Goal: Task Accomplishment & Management: Manage account settings

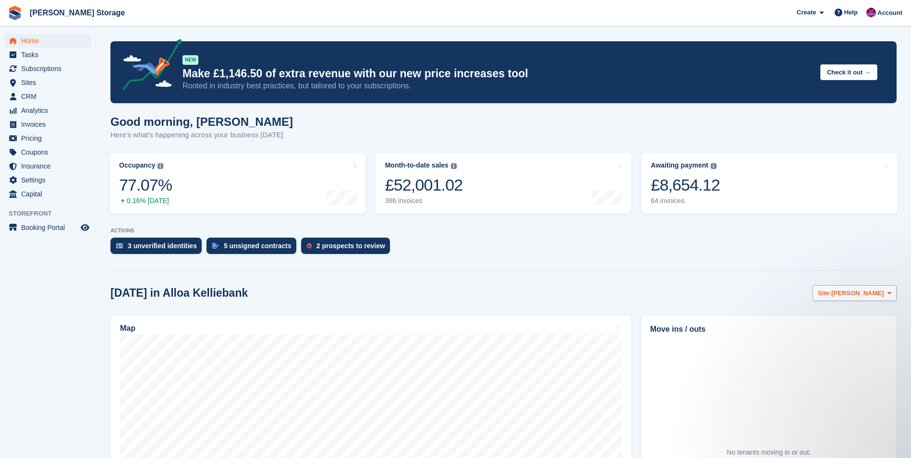
click at [870, 287] on section "NEW Make £1,146.50 of extra revenue with our new price increases tool Rooted in…" at bounding box center [503, 337] width 815 height 674
click at [867, 290] on span "[PERSON_NAME]" at bounding box center [858, 294] width 52 height 10
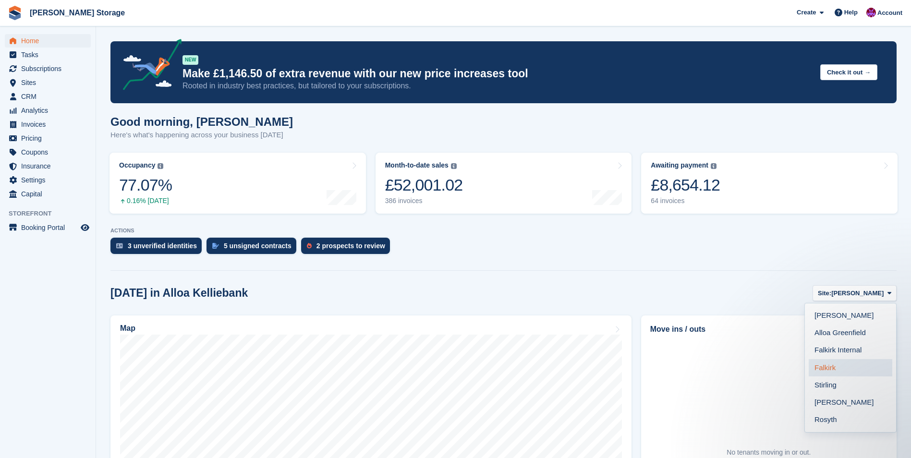
click at [834, 370] on link "Falkirk" at bounding box center [851, 367] width 84 height 17
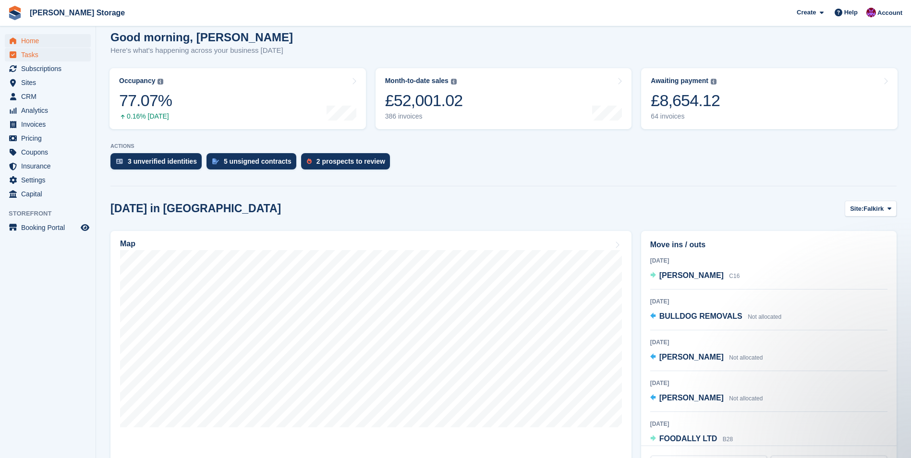
scroll to position [68, 0]
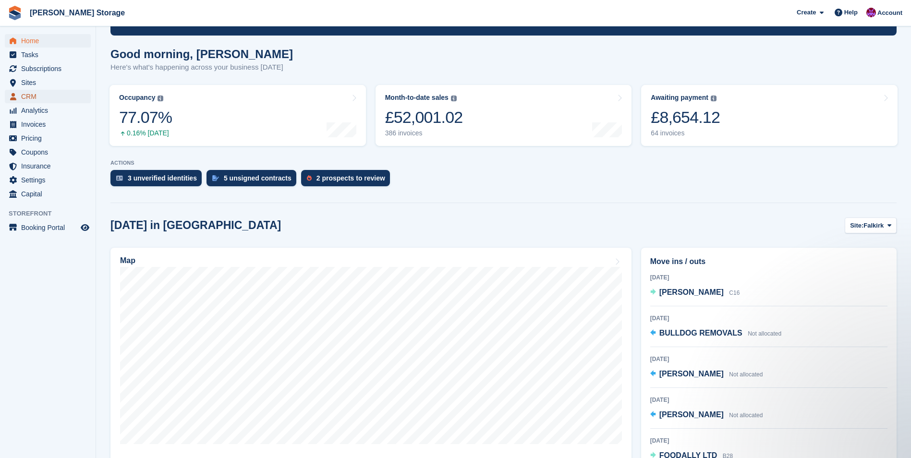
click at [22, 94] on span "CRM" at bounding box center [50, 96] width 58 height 13
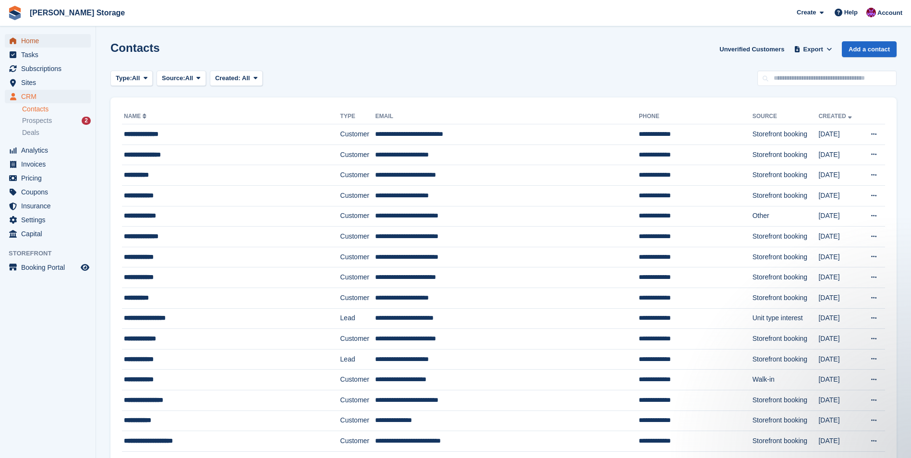
click at [39, 37] on span "Home" at bounding box center [50, 40] width 58 height 13
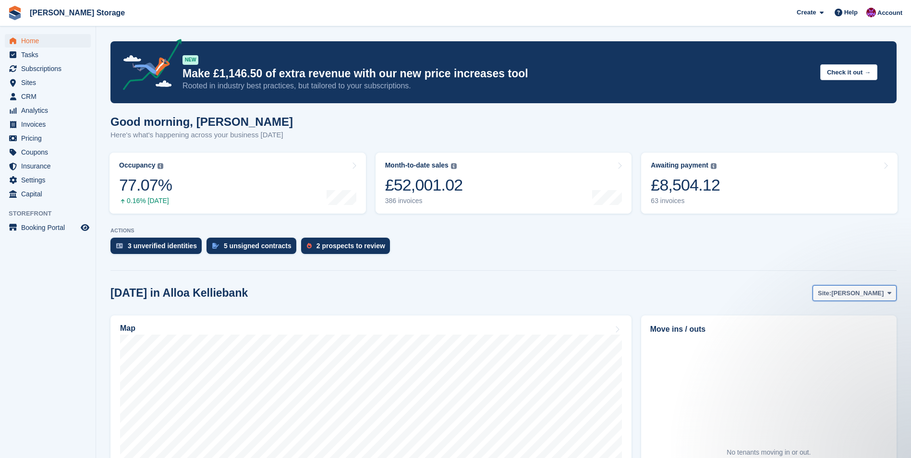
click at [855, 298] on button "Site: Alloa Kelliebank" at bounding box center [855, 293] width 84 height 16
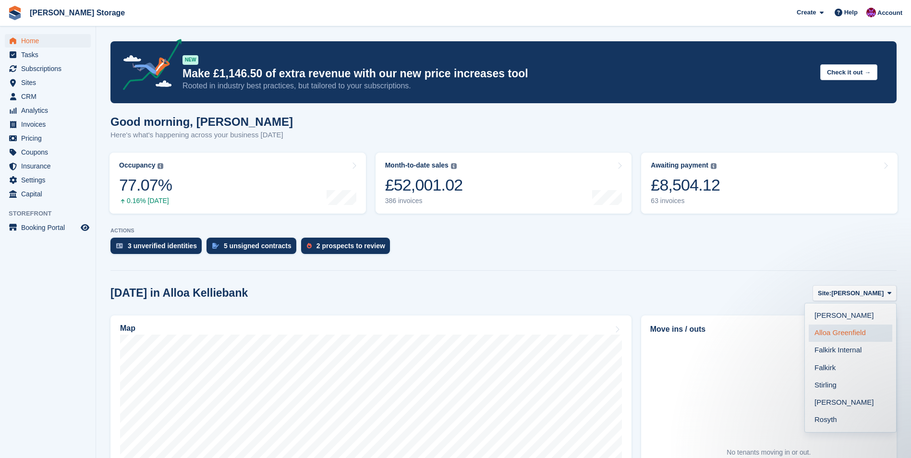
click at [849, 331] on link "Alloa Greenfield" at bounding box center [851, 333] width 84 height 17
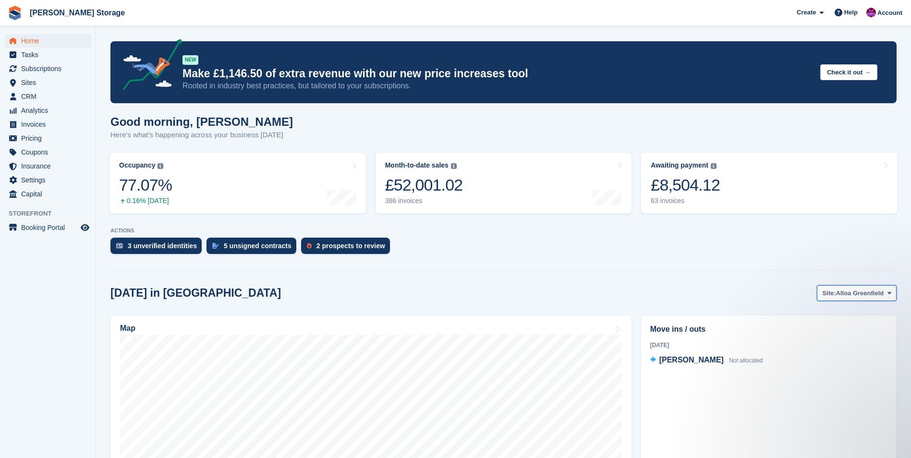
click at [856, 297] on span "Alloa Greenfield" at bounding box center [860, 294] width 48 height 10
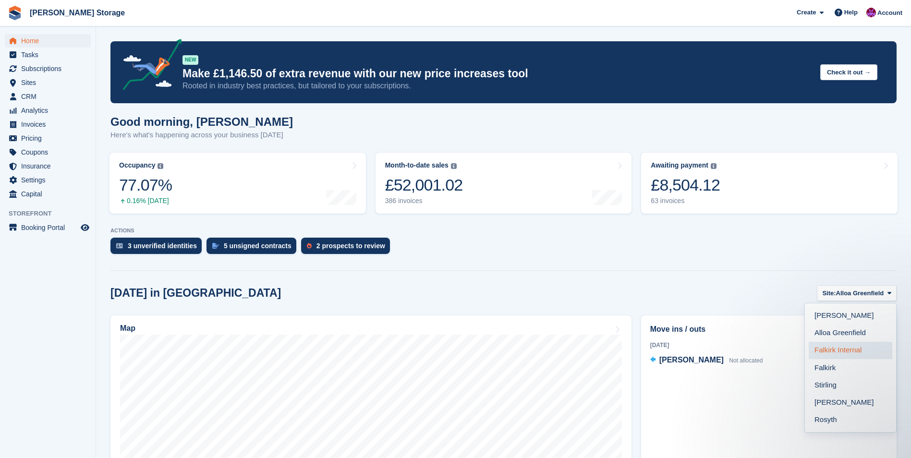
click at [851, 347] on link "Falkirk Internal" at bounding box center [851, 350] width 84 height 17
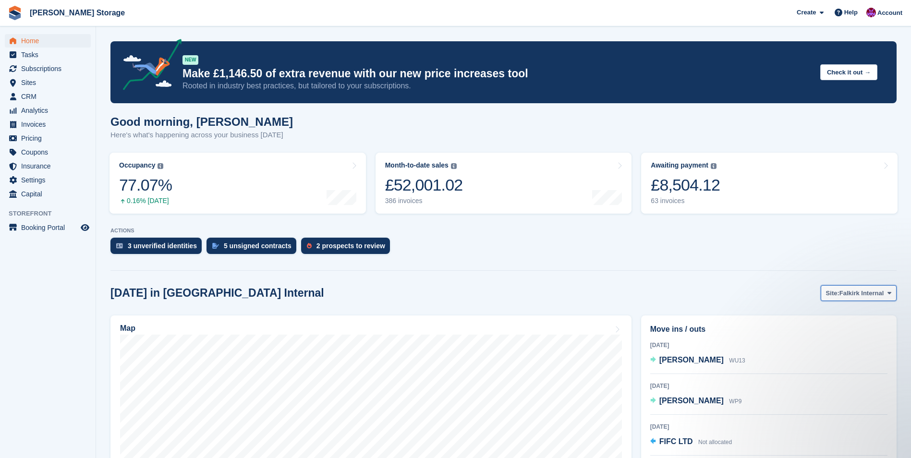
click at [864, 293] on span "Falkirk Internal" at bounding box center [862, 294] width 44 height 10
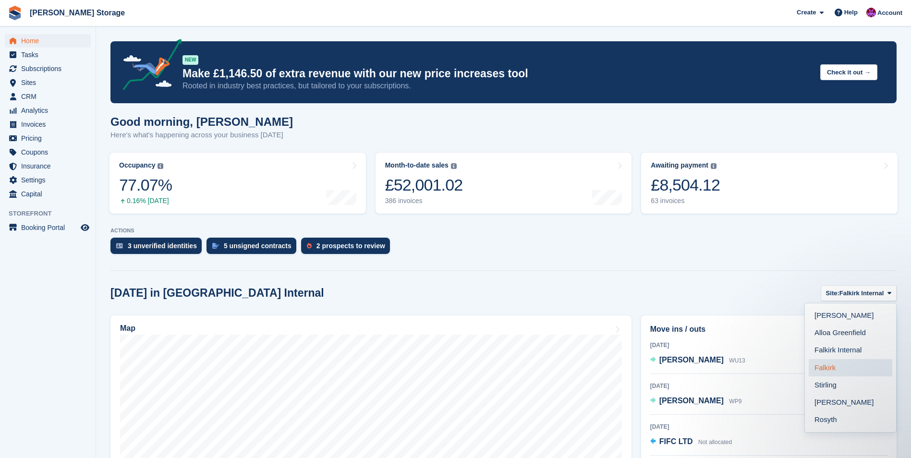
click at [861, 373] on link "Falkirk" at bounding box center [851, 367] width 84 height 17
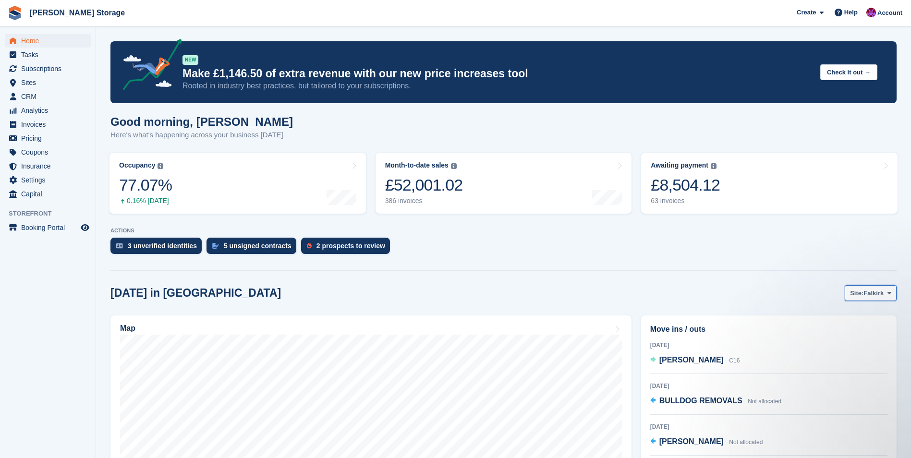
click at [886, 299] on button "Site: Falkirk" at bounding box center [871, 293] width 52 height 16
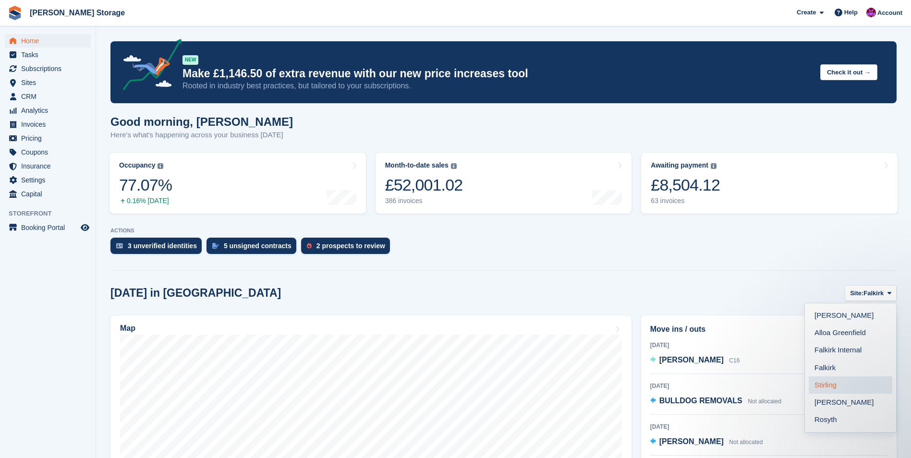
click at [856, 385] on link "Stirling" at bounding box center [851, 385] width 84 height 17
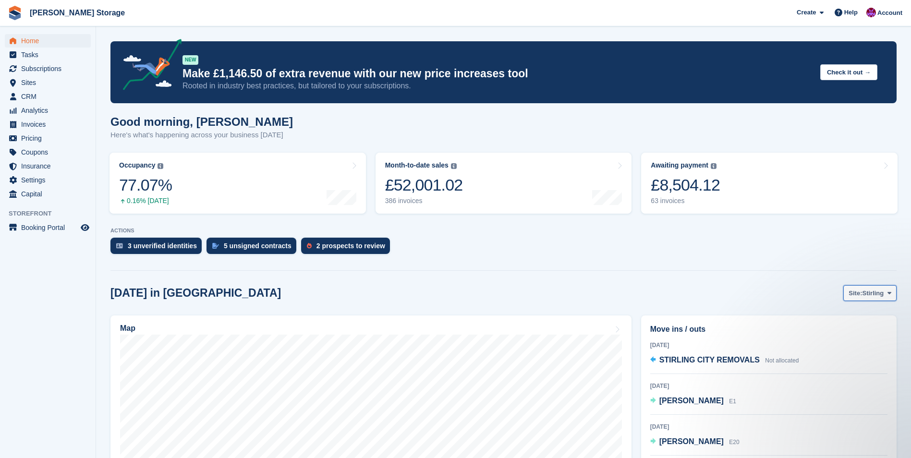
click at [879, 291] on span "Stirling" at bounding box center [873, 294] width 22 height 10
click at [851, 397] on link "[PERSON_NAME]" at bounding box center [851, 402] width 84 height 17
click at [880, 291] on span "[PERSON_NAME]" at bounding box center [858, 294] width 52 height 10
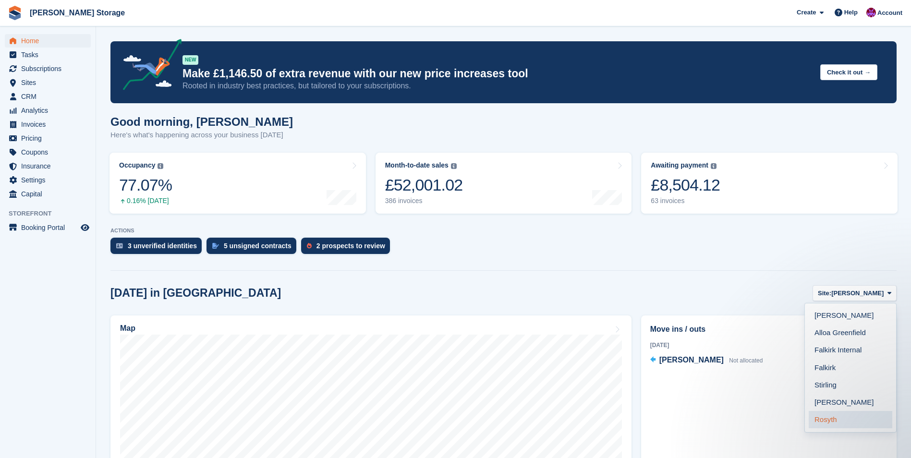
click at [836, 427] on link "Rosyth" at bounding box center [851, 419] width 84 height 17
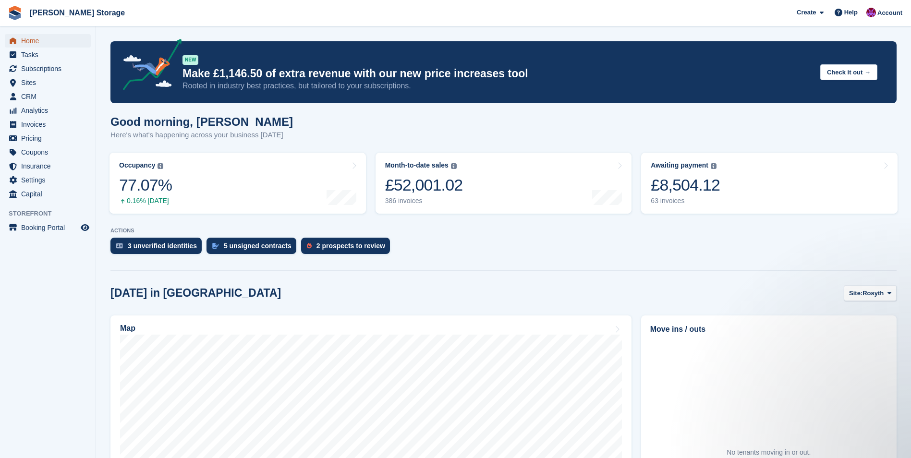
click at [31, 40] on span "Home" at bounding box center [50, 40] width 58 height 13
click at [33, 94] on span "CRM" at bounding box center [50, 96] width 58 height 13
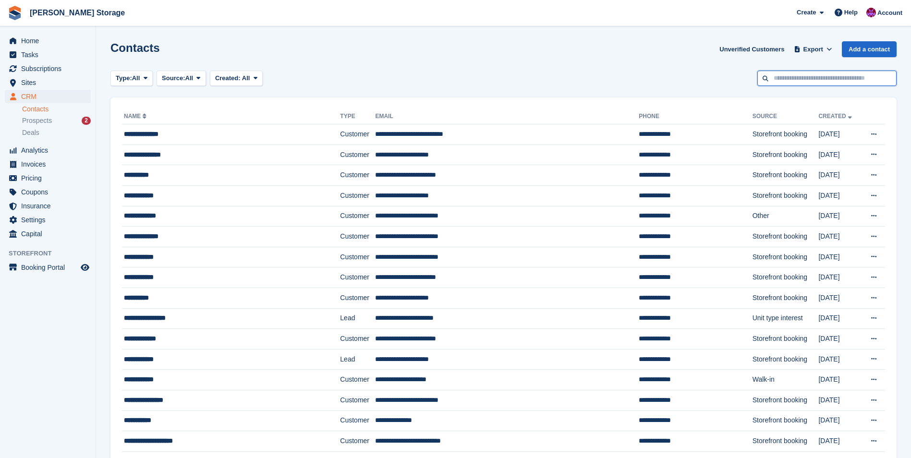
click at [780, 78] on input "text" at bounding box center [827, 79] width 139 height 16
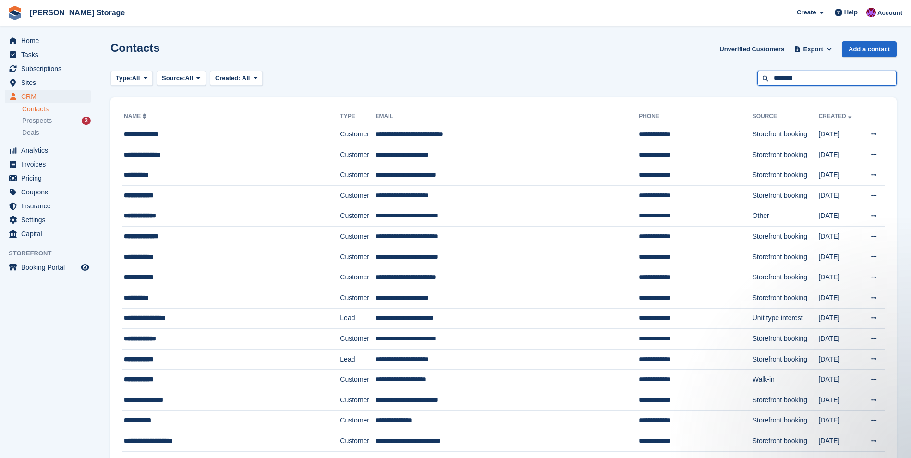
type input "********"
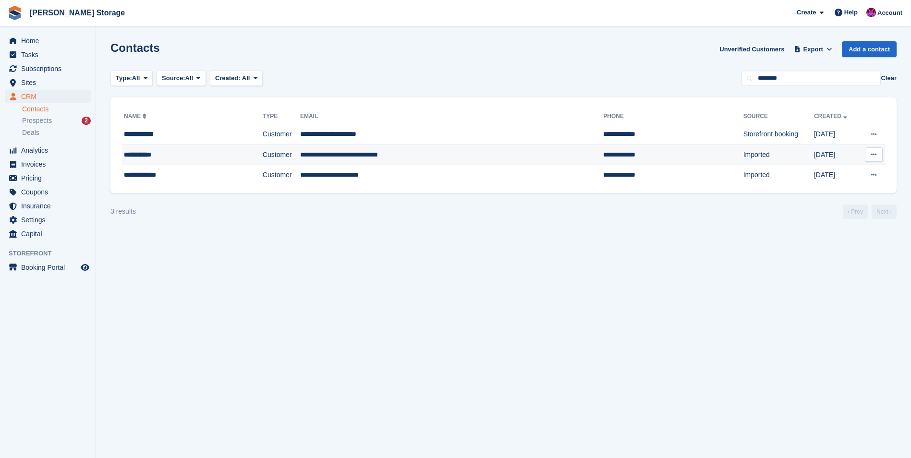
click at [437, 156] on td "**********" at bounding box center [451, 155] width 303 height 21
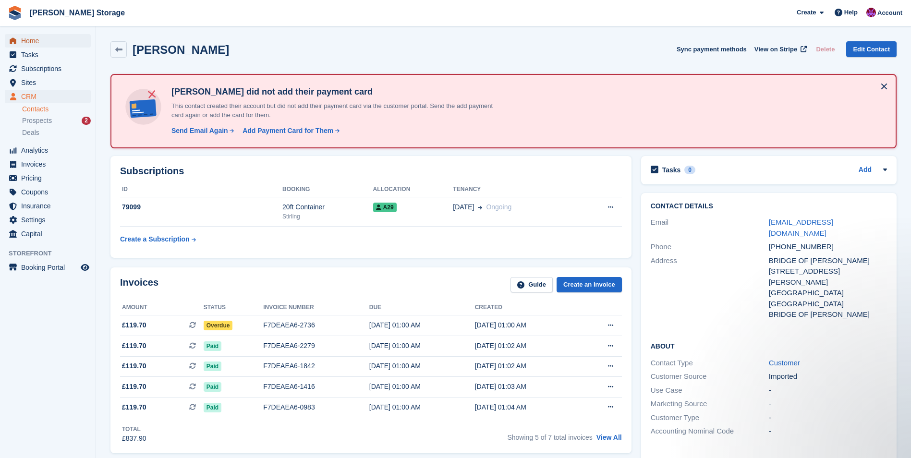
click at [35, 38] on span "Home" at bounding box center [50, 40] width 58 height 13
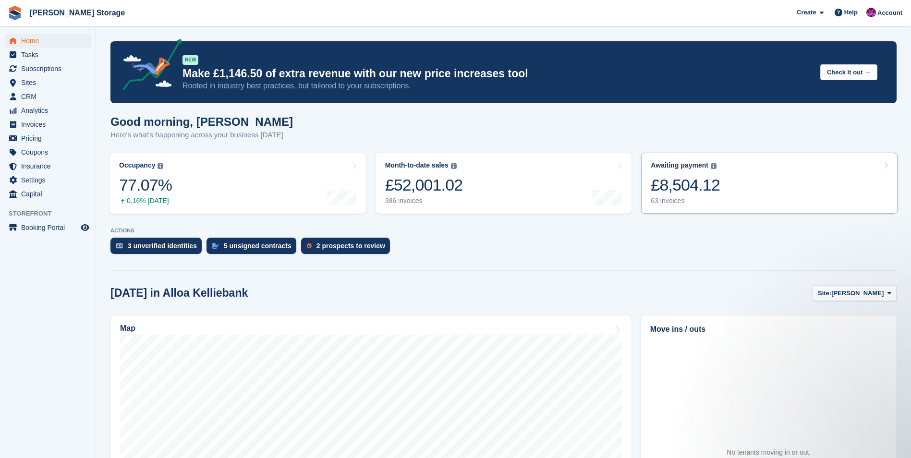
click at [666, 195] on div "£8,504.12" at bounding box center [685, 185] width 69 height 20
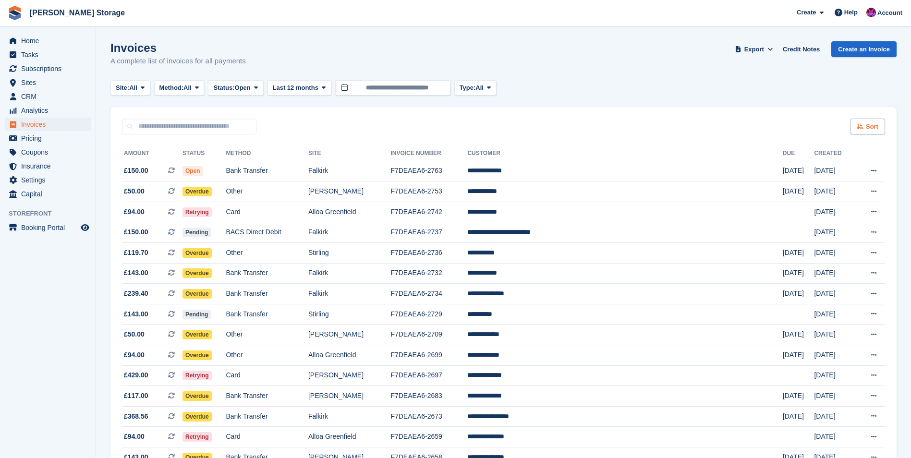
click at [870, 126] on span "Sort" at bounding box center [872, 127] width 12 height 10
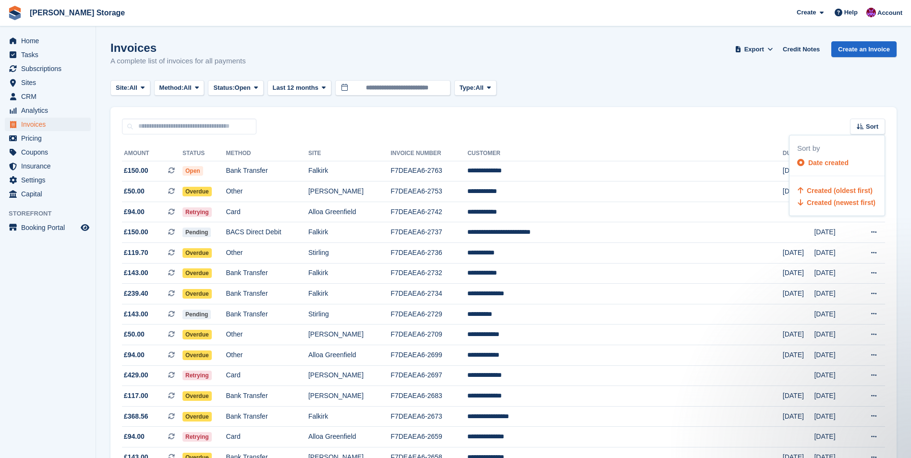
click at [845, 188] on span "Created (oldest first)" at bounding box center [840, 191] width 66 height 8
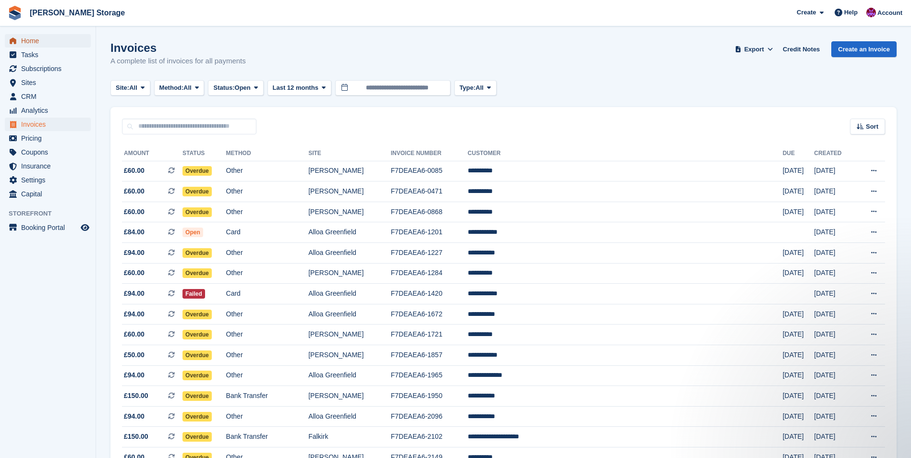
click at [40, 45] on span "Home" at bounding box center [50, 40] width 58 height 13
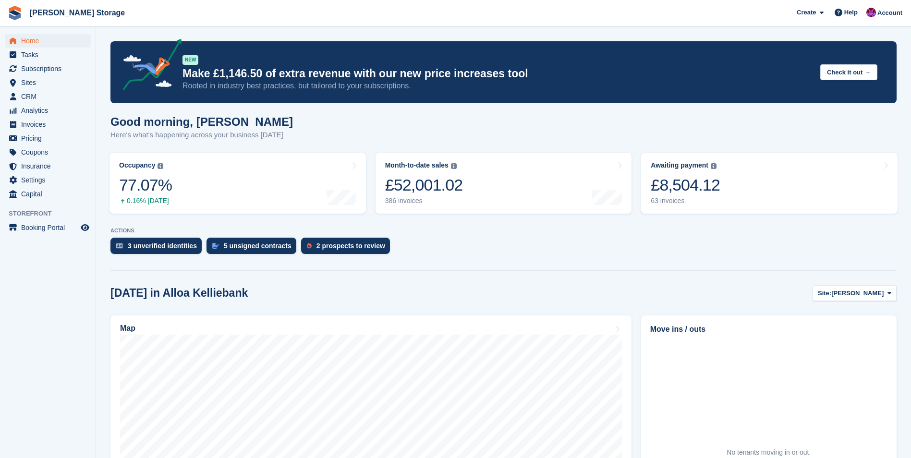
click at [45, 341] on aside "Home Tasks Subscriptions Subscriptions Subscriptions Contracts Price increases …" at bounding box center [48, 231] width 96 height 410
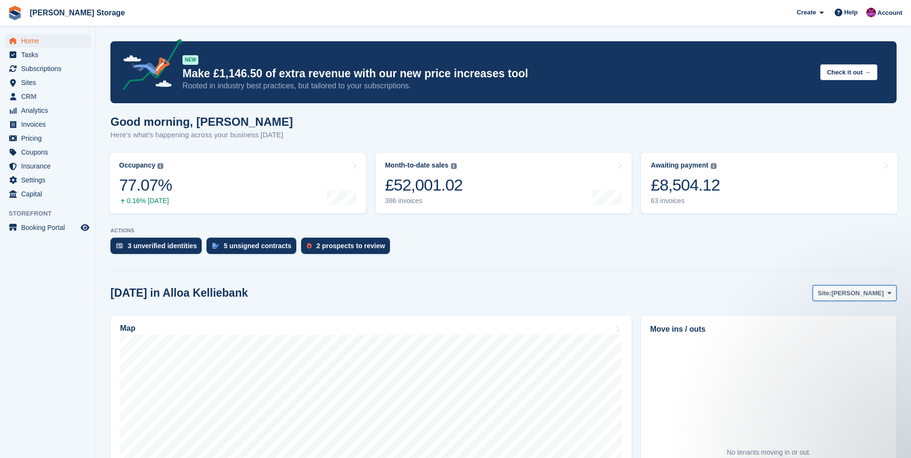
click at [855, 290] on span "[PERSON_NAME]" at bounding box center [858, 294] width 52 height 10
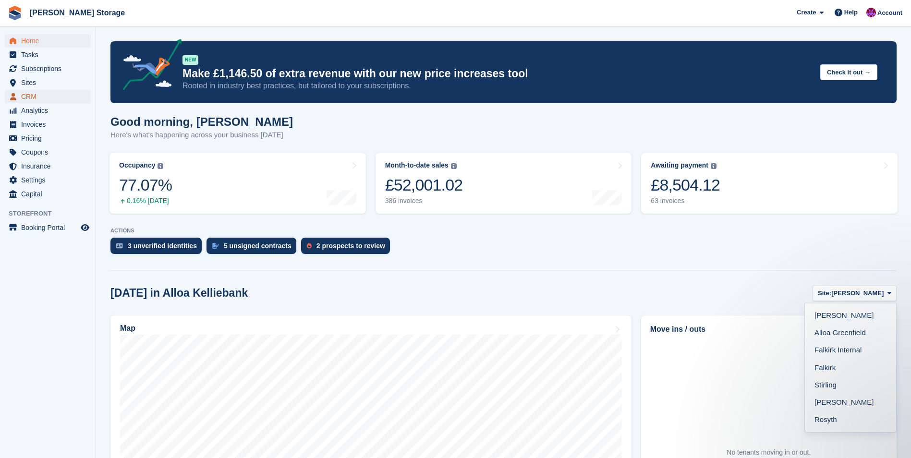
click at [39, 97] on span "CRM" at bounding box center [50, 96] width 58 height 13
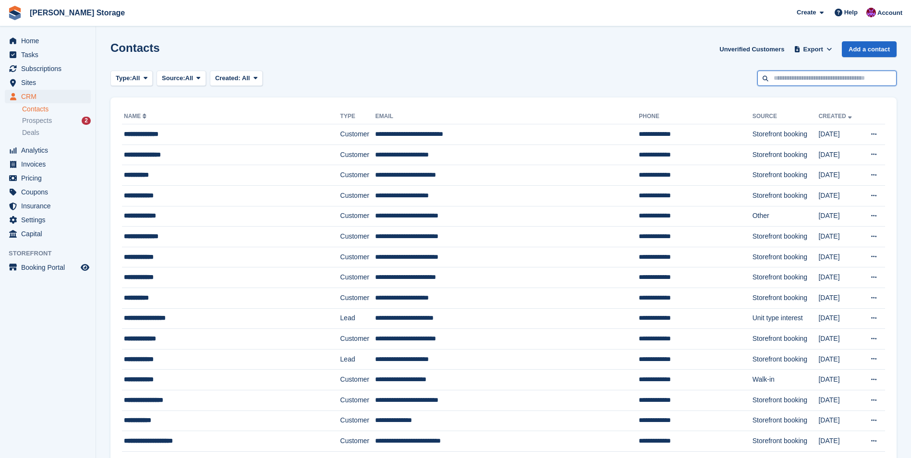
click at [798, 83] on input "text" at bounding box center [827, 79] width 139 height 16
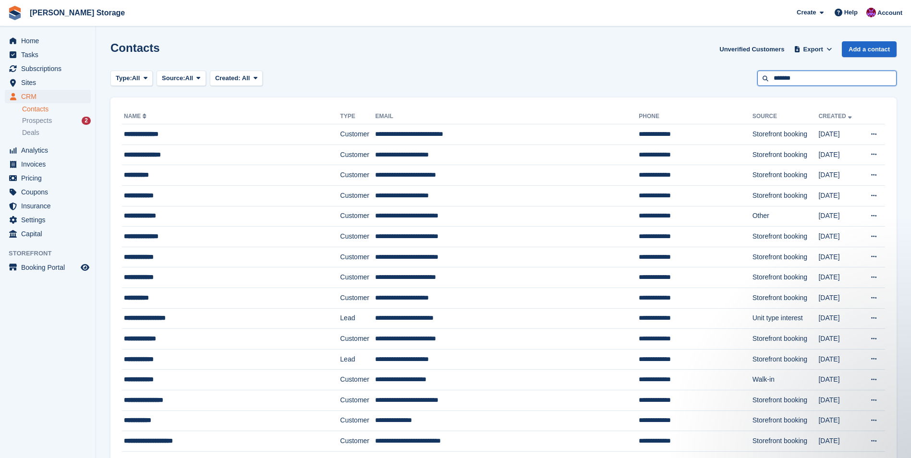
type input "*******"
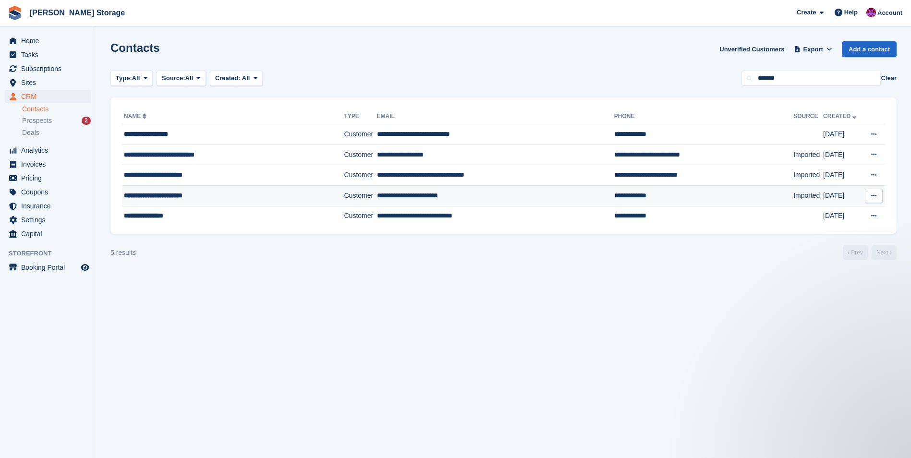
click at [407, 196] on td "**********" at bounding box center [495, 195] width 237 height 21
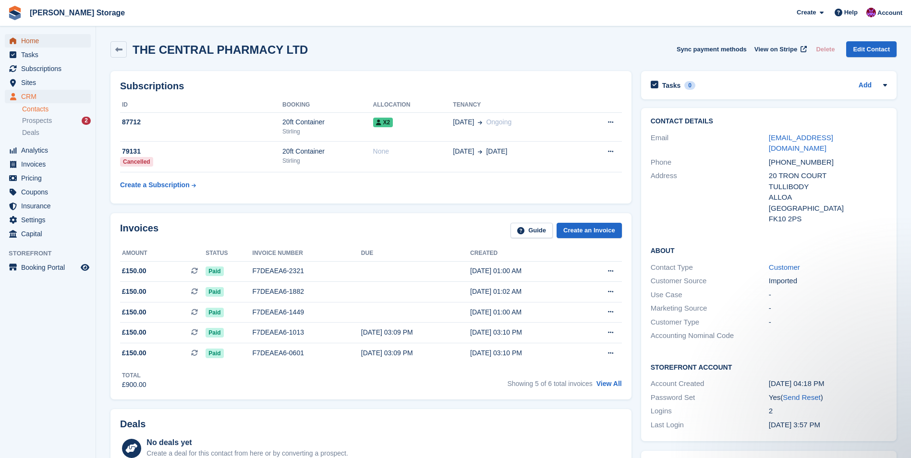
click at [31, 40] on span "Home" at bounding box center [50, 40] width 58 height 13
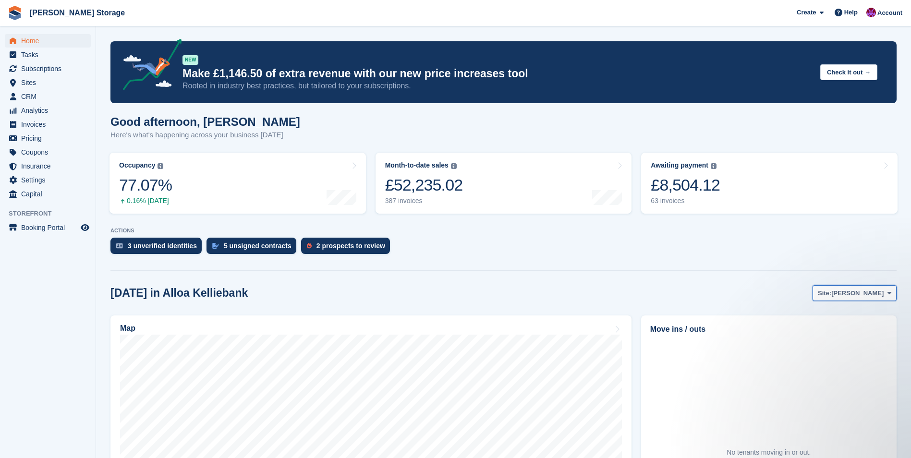
click at [857, 291] on span "[PERSON_NAME]" at bounding box center [858, 294] width 52 height 10
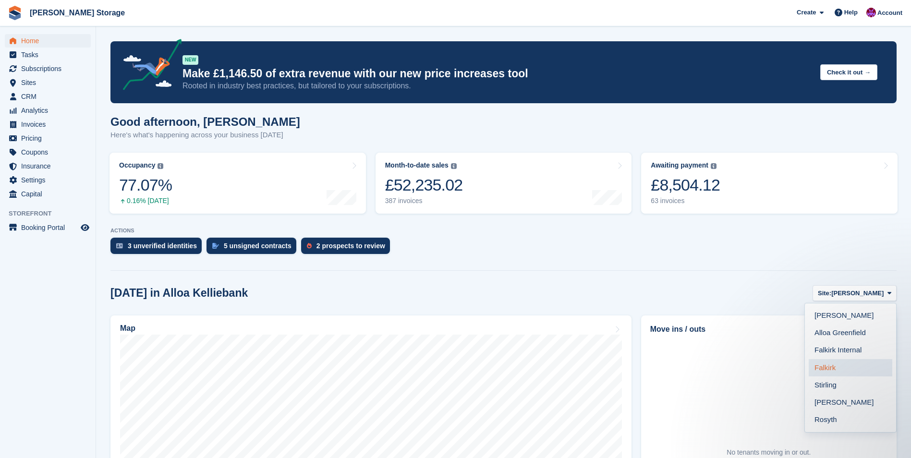
click at [833, 373] on link "Falkirk" at bounding box center [851, 367] width 84 height 17
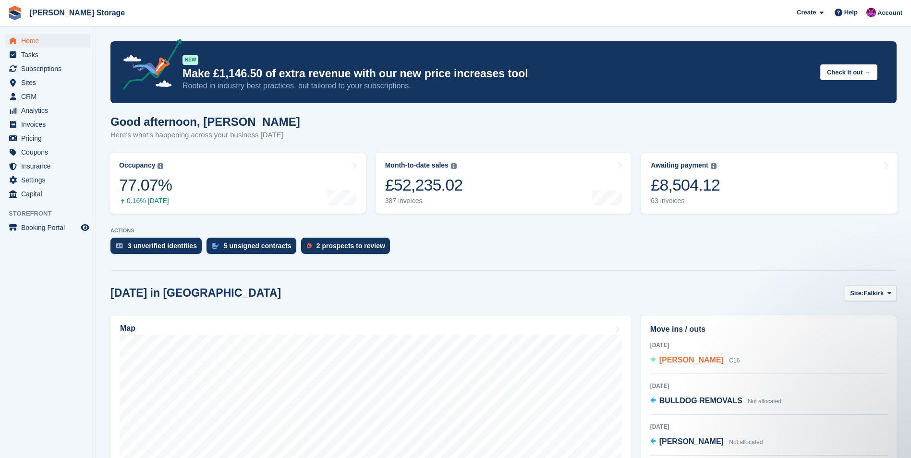
click at [695, 360] on span "[PERSON_NAME]" at bounding box center [692, 360] width 64 height 8
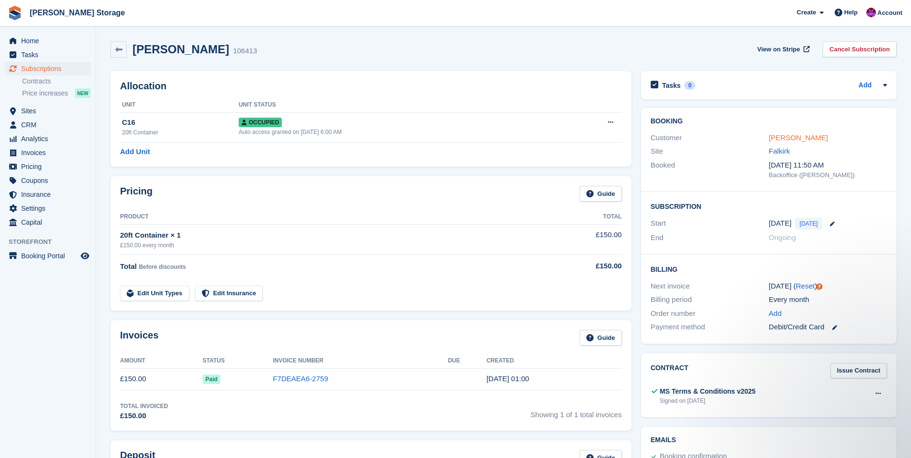
click at [799, 140] on link "Garry Simpson" at bounding box center [798, 138] width 59 height 8
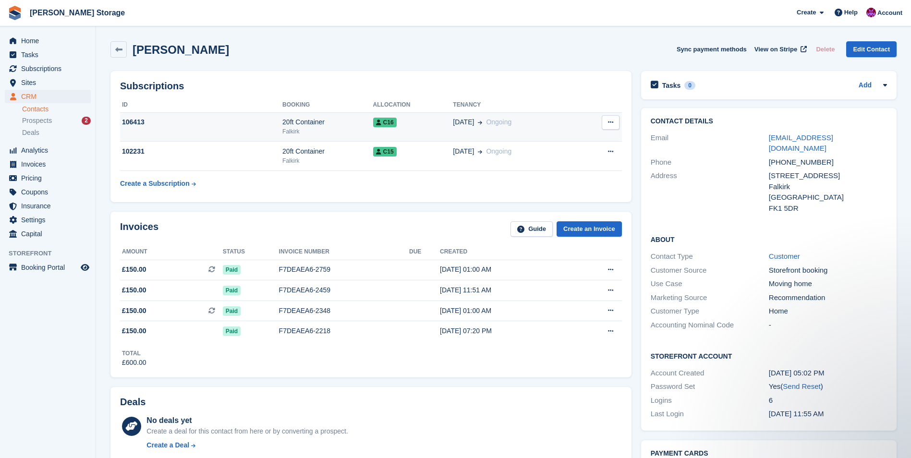
click at [414, 120] on div "C16" at bounding box center [413, 122] width 80 height 10
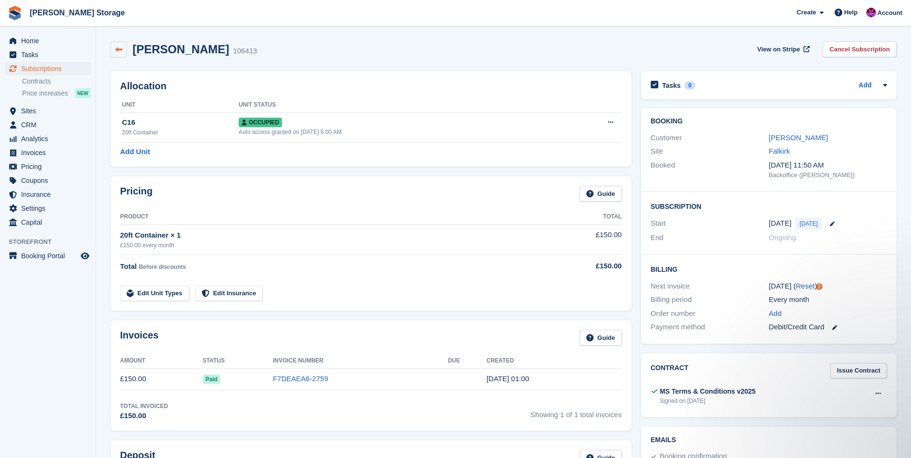
click at [119, 50] on icon at bounding box center [118, 49] width 7 height 7
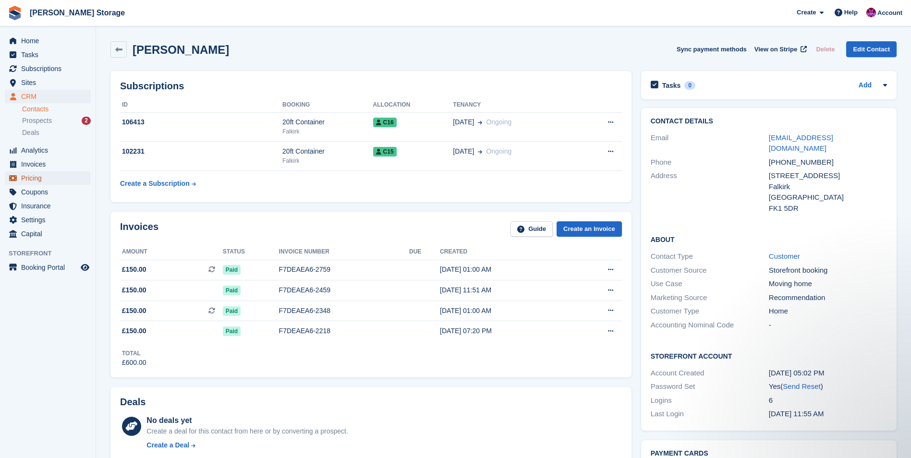
click at [38, 178] on span "Pricing" at bounding box center [50, 178] width 58 height 13
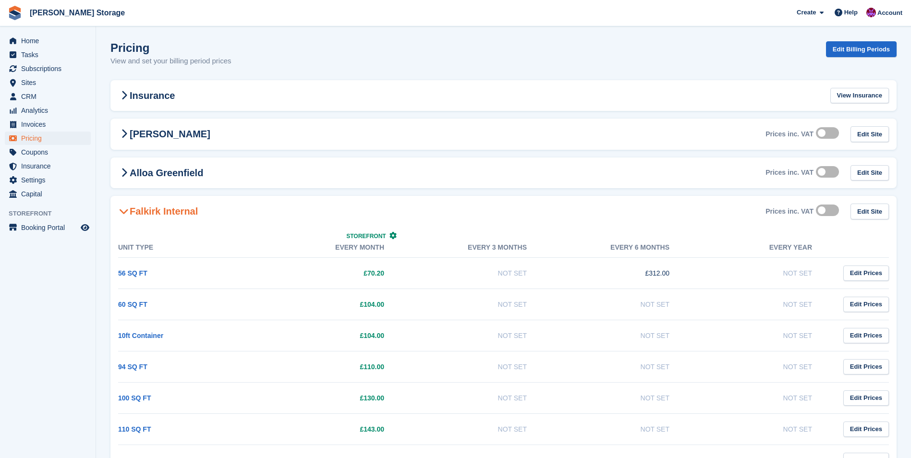
click at [122, 209] on icon at bounding box center [124, 212] width 10 height 10
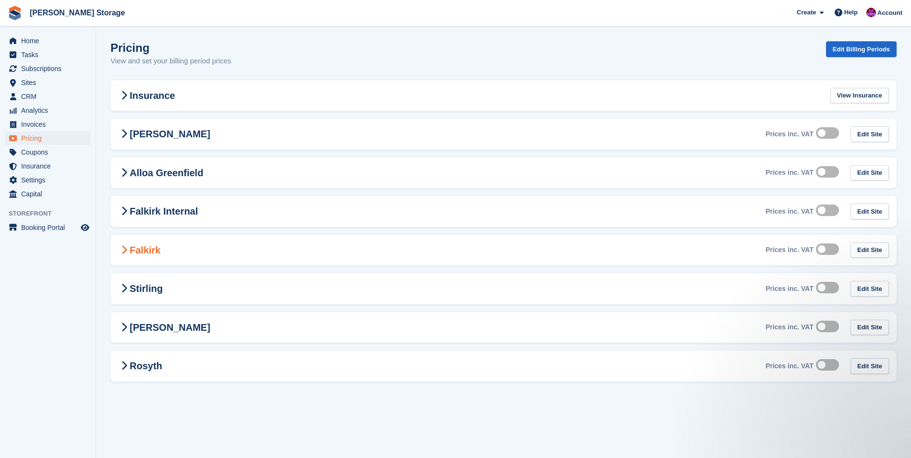
click at [160, 248] on h2 "Falkirk" at bounding box center [139, 251] width 42 height 12
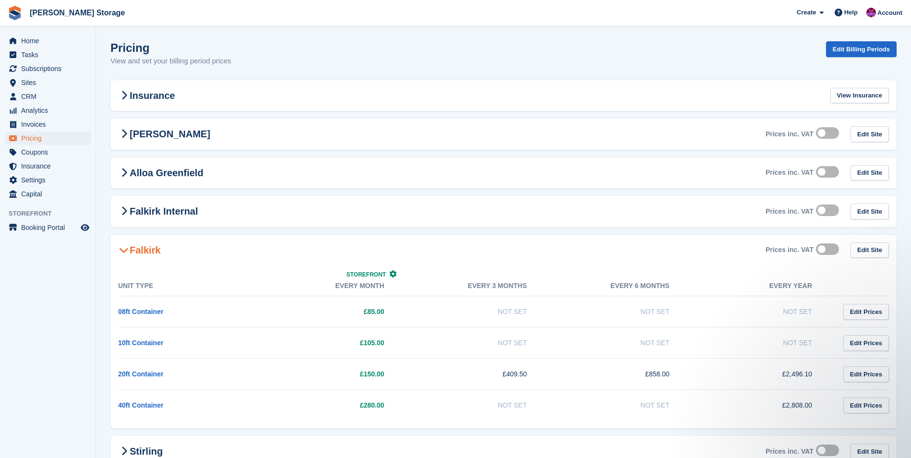
click at [124, 249] on icon at bounding box center [124, 250] width 10 height 10
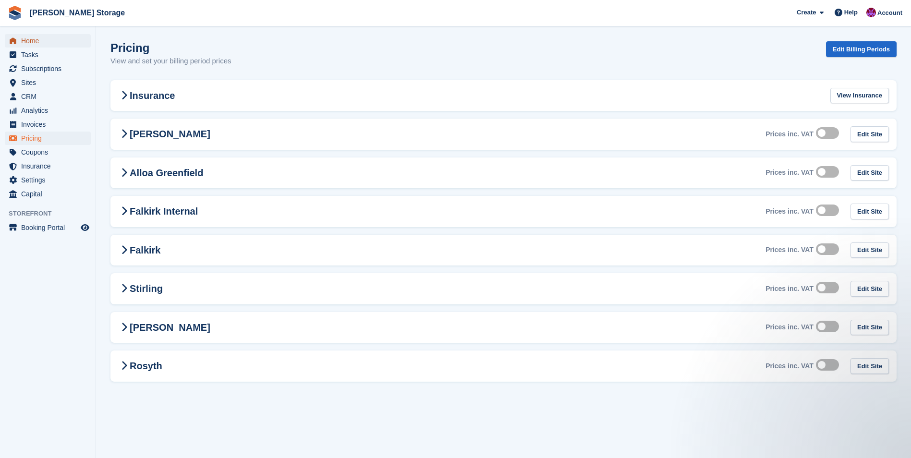
click at [35, 43] on span "Home" at bounding box center [50, 40] width 58 height 13
